Goal: Navigation & Orientation: Find specific page/section

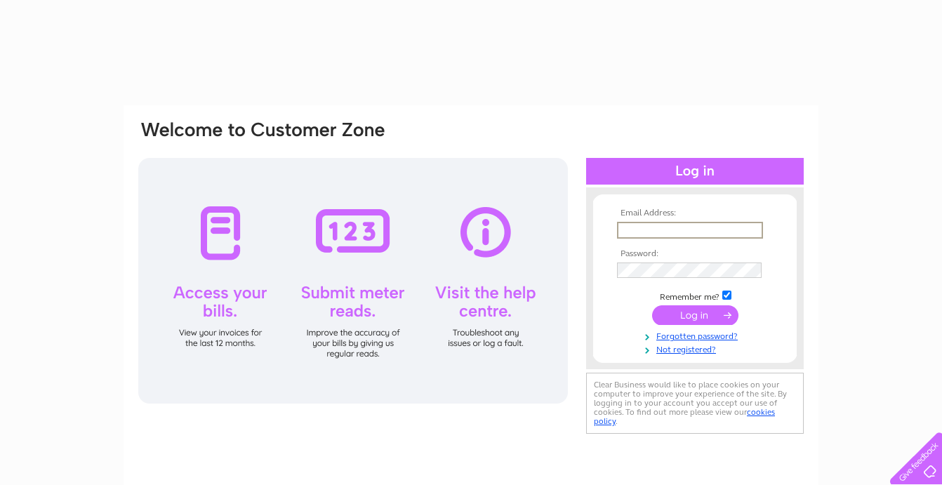
click at [659, 229] on input "text" at bounding box center [690, 230] width 146 height 17
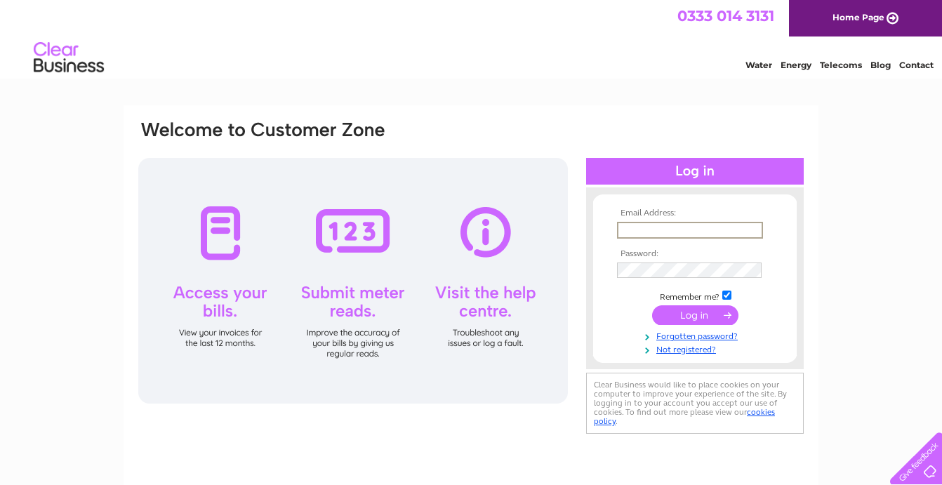
type input "thai.nuntee@gmail.com"
click at [649, 325] on td at bounding box center [695, 315] width 163 height 27
click at [664, 320] on input "submit" at bounding box center [695, 314] width 86 height 20
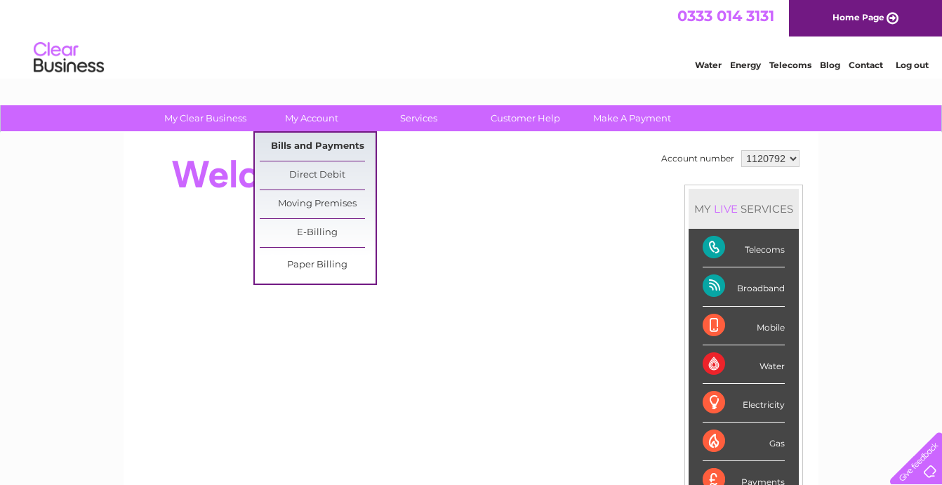
click at [326, 148] on link "Bills and Payments" at bounding box center [318, 147] width 116 height 28
